Goal: Task Accomplishment & Management: Complete application form

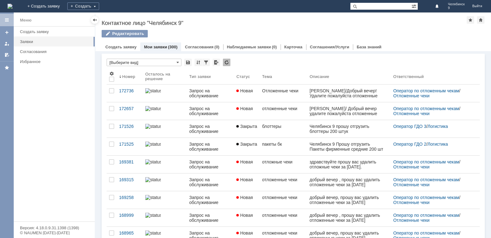
click at [23, 19] on div "Меню" at bounding box center [26, 20] width 12 height 7
click at [29, 30] on div "Создать заявку" at bounding box center [55, 31] width 71 height 5
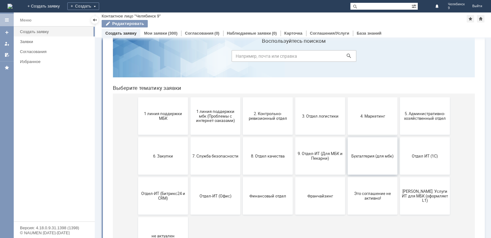
scroll to position [31, 0]
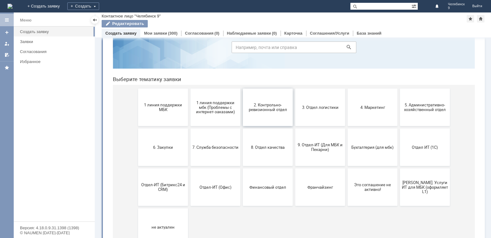
click at [263, 113] on button "2. Контрольно-ревизионный отдел" at bounding box center [268, 107] width 50 height 37
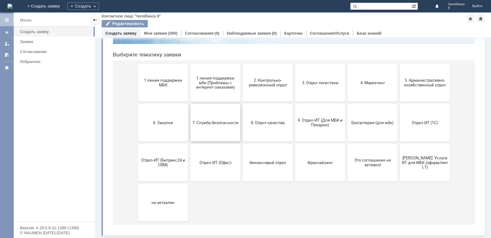
click at [219, 124] on span "7. Служба безопасности" at bounding box center [215, 122] width 46 height 5
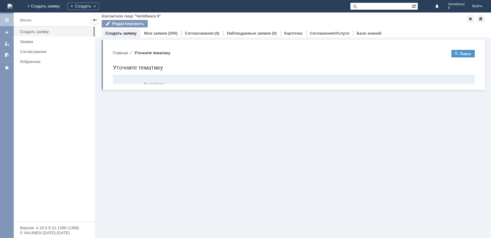
scroll to position [0, 0]
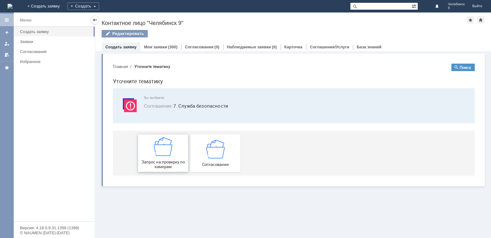
drag, startPoint x: 169, startPoint y: 159, endPoint x: 277, endPoint y: 217, distance: 122.5
click at [169, 159] on div "Запрос на проверку по камерам" at bounding box center [163, 153] width 46 height 32
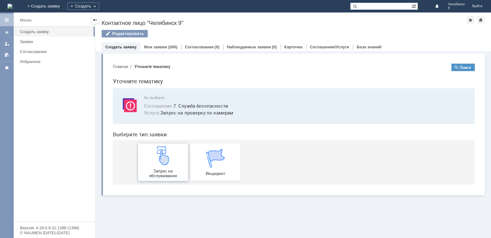
click at [160, 170] on span "Запрос на обслуживание" at bounding box center [163, 173] width 46 height 9
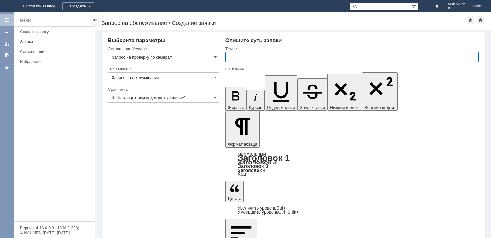
click at [245, 56] on input "text" at bounding box center [351, 57] width 253 height 10
type input "Прошу проверить камеры"
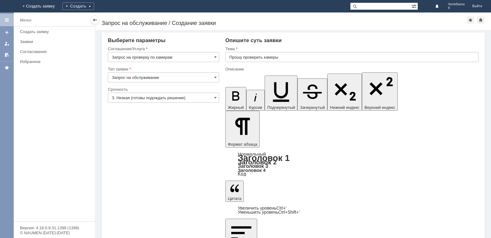
click at [216, 78] on span at bounding box center [215, 77] width 2 height 5
click at [150, 99] on span "Запрос на обслуживание" at bounding box center [163, 99] width 103 height 5
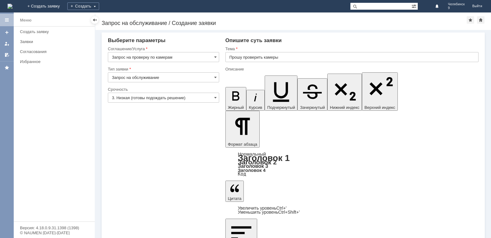
type input "Запрос на обслуживание"
click at [210, 53] on input "Запрос на проверку по камерам" at bounding box center [163, 57] width 111 height 10
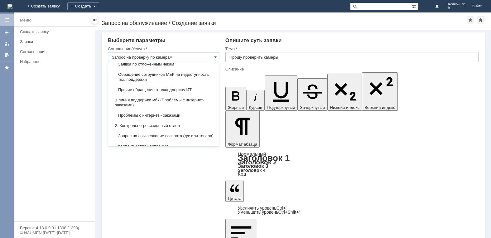
scroll to position [54, 0]
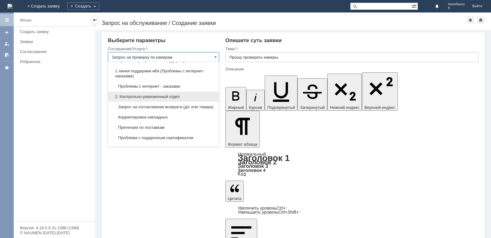
click at [165, 98] on span "2. Контрольно-ревизионный отдел" at bounding box center [163, 96] width 103 height 5
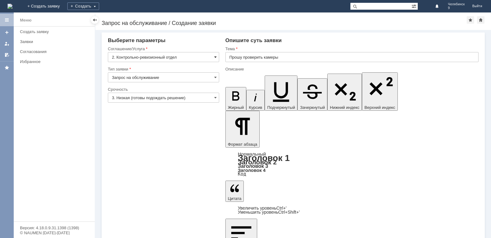
click at [215, 59] on span at bounding box center [215, 57] width 2 height 5
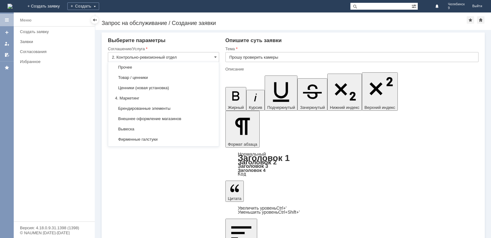
scroll to position [373, 0]
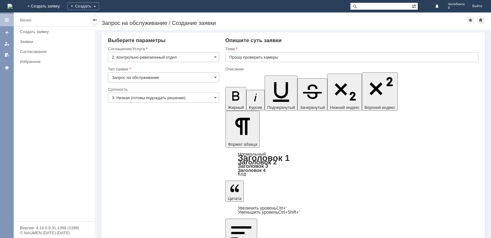
click at [268, 172] on div "Внимание! Выберите параметры Соглашение/Услуга 2. Контрольно-ревизионный отдел …" at bounding box center [293, 134] width 396 height 208
type input "2. Контрольно-ревизионный отдел"
click at [213, 97] on input "3. Низкая (готовы подождать решение)" at bounding box center [163, 98] width 111 height 10
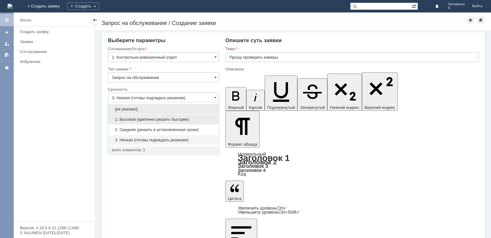
click at [165, 119] on span "1. Высокая (критично решить быстрее)" at bounding box center [163, 119] width 103 height 5
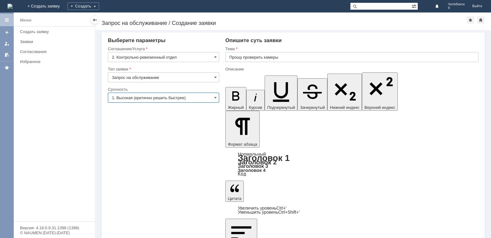
type input "1. Высокая (критично решить быстрее)"
click at [286, 58] on input "Прошу проверить камеры" at bounding box center [351, 57] width 253 height 10
click at [287, 58] on input "Прошу проверить камеры" at bounding box center [351, 57] width 253 height 10
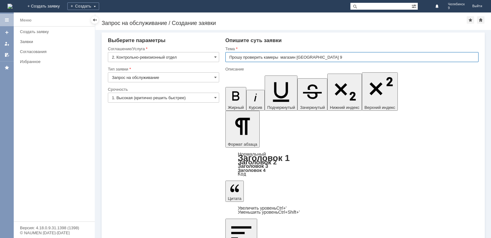
type input "Прошу проверить камеры магазин [GEOGRAPHIC_DATA] 9"
